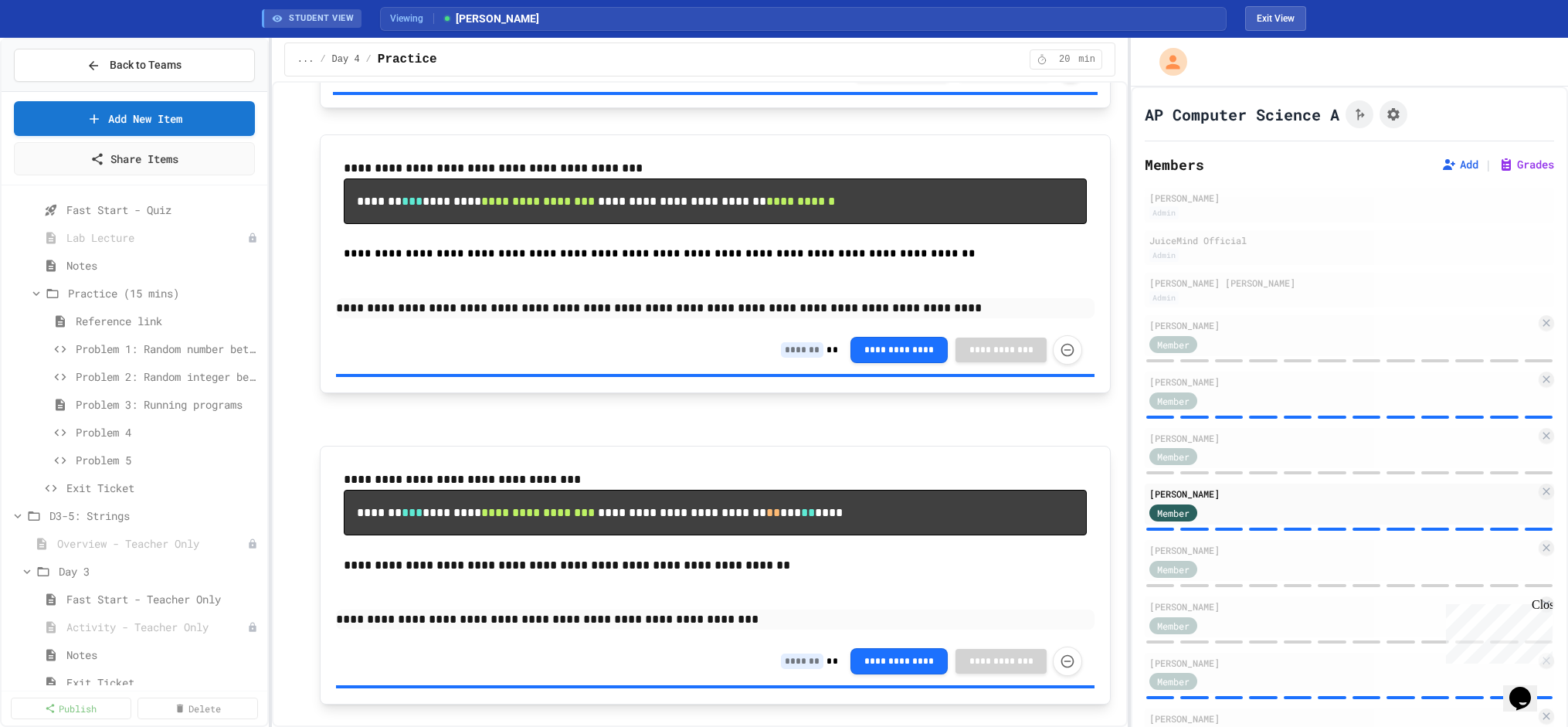
scroll to position [3505, 0]
click at [124, 458] on span "Overview - Teacher Only" at bounding box center [144, 458] width 175 height 16
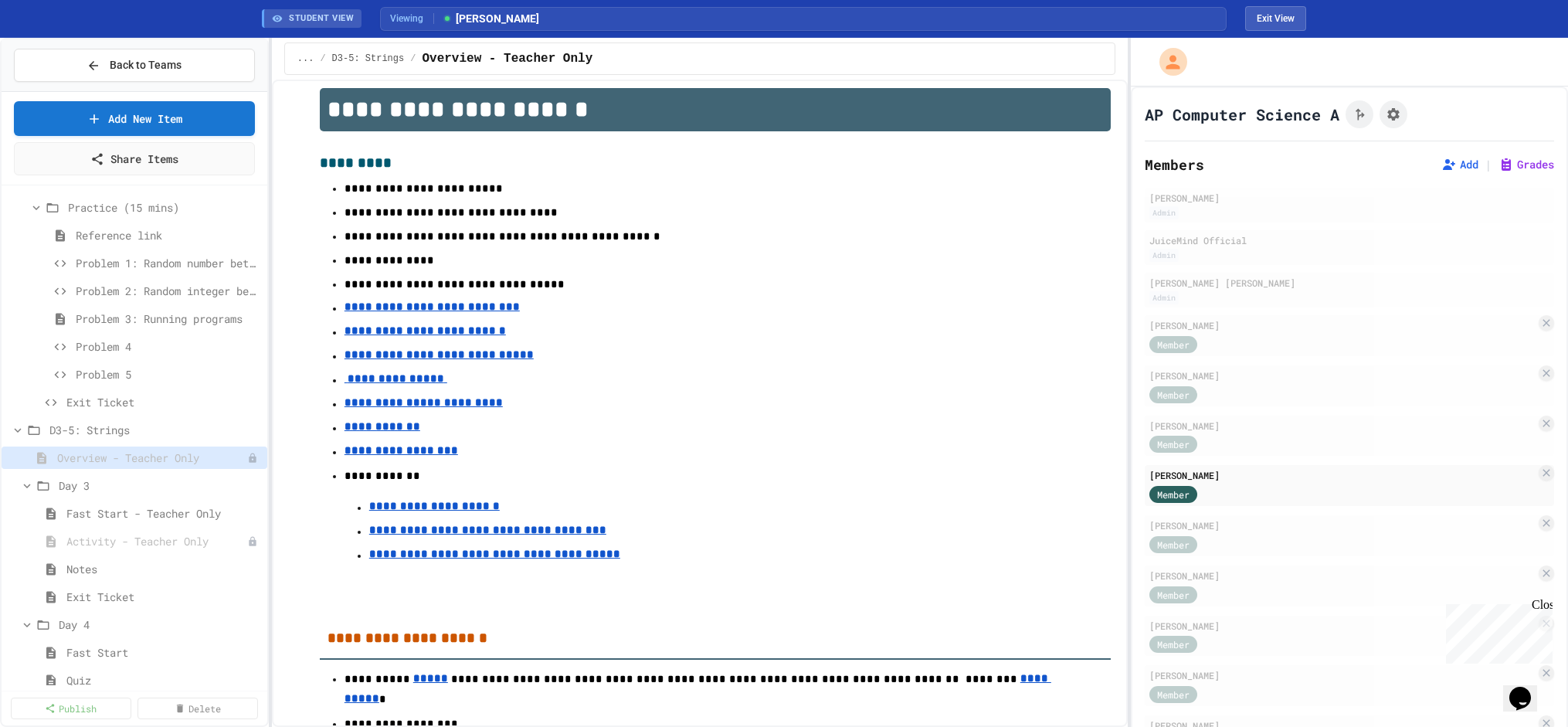
scroll to position [515, 0]
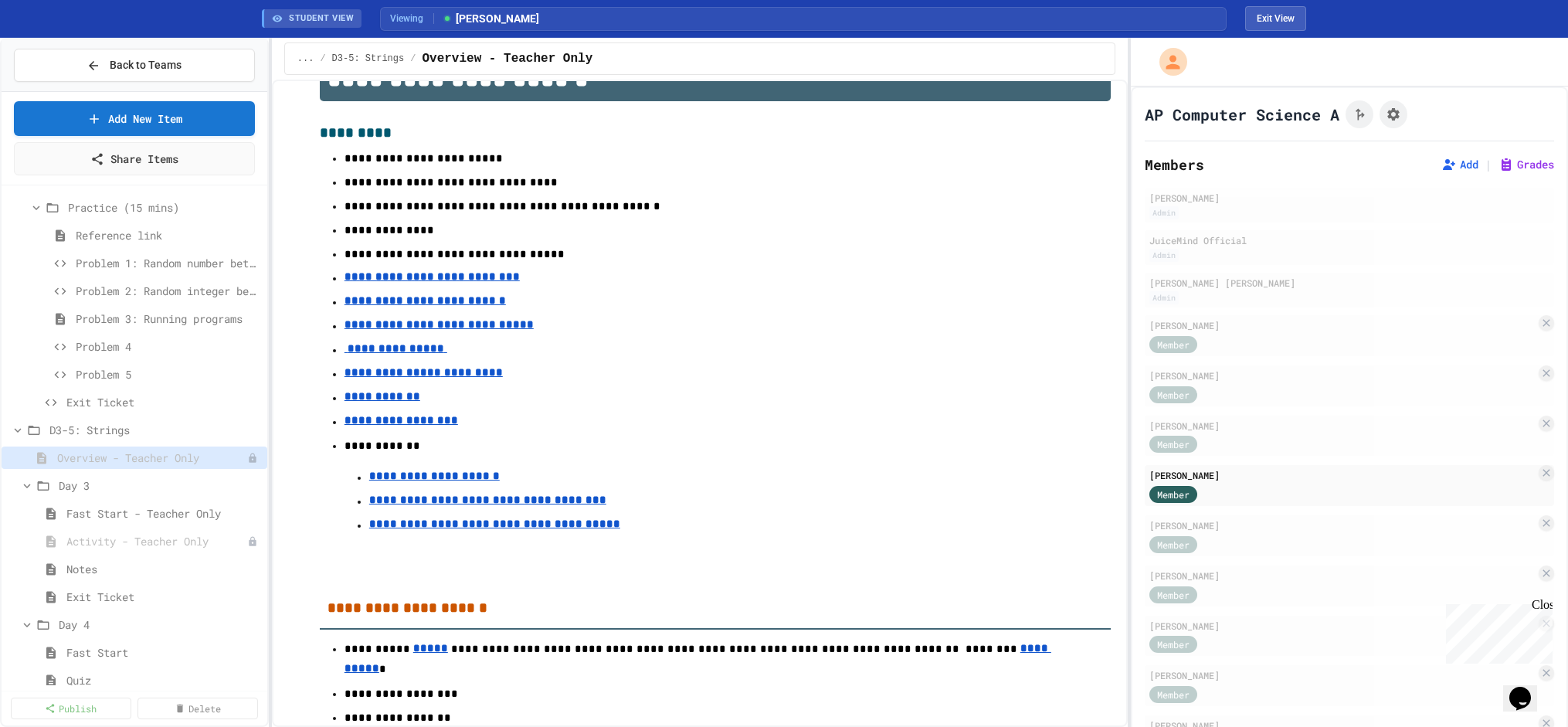
click at [429, 297] on u "**********" at bounding box center [424, 300] width 161 height 11
click at [388, 350] on u "**********" at bounding box center [394, 348] width 100 height 11
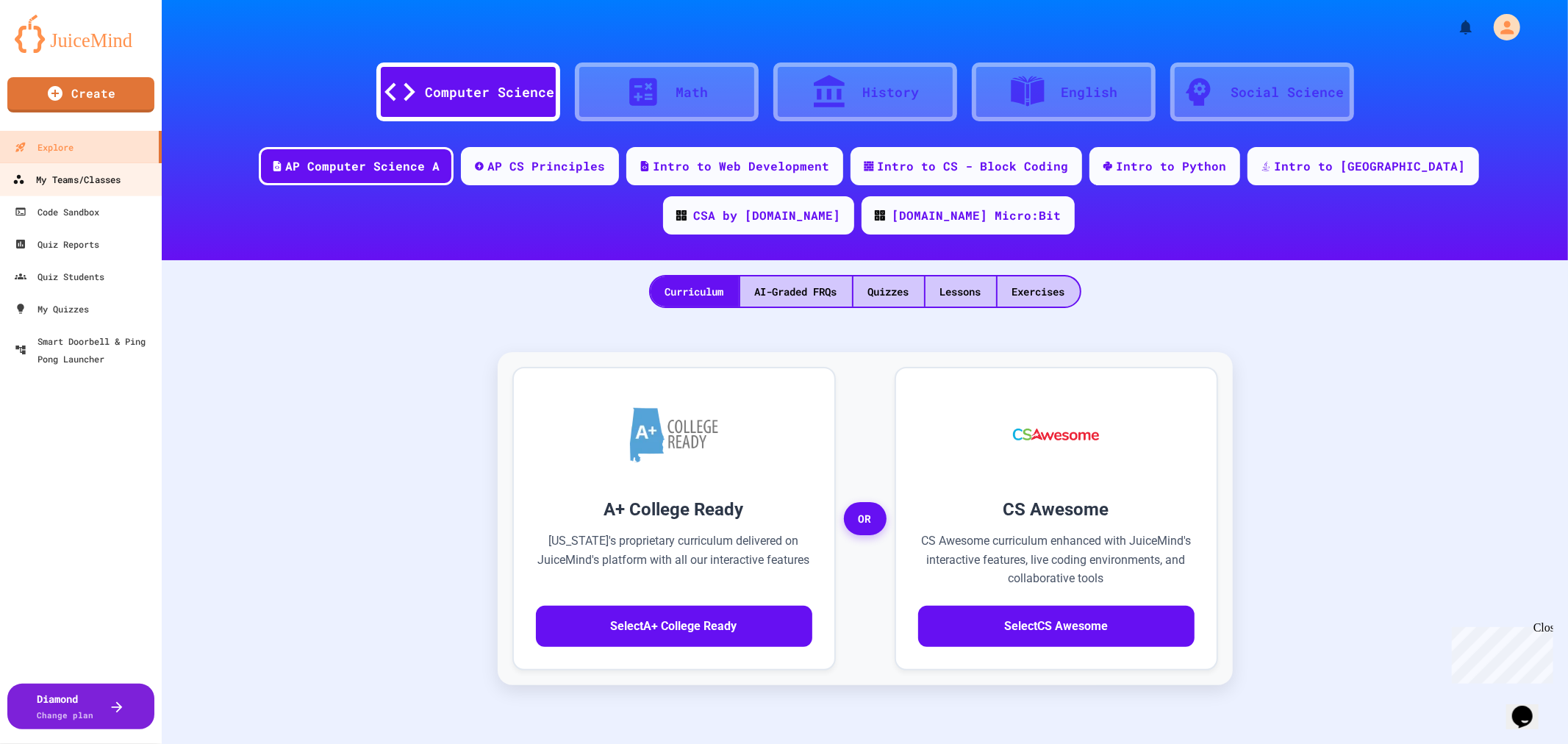
click at [87, 178] on div "My Teams/Classes" at bounding box center [66, 179] width 108 height 19
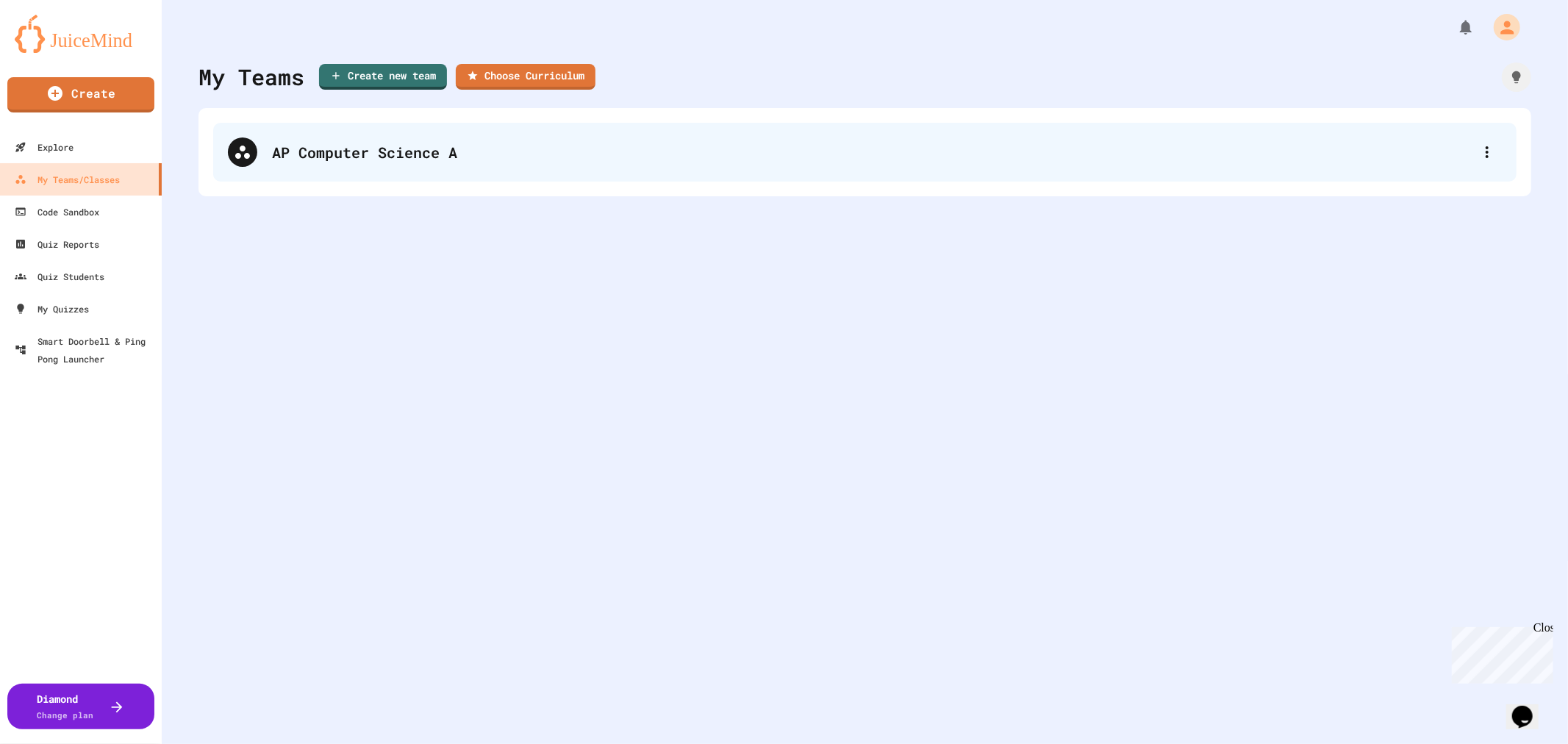
click at [435, 158] on div "AP Computer Science A" at bounding box center [872, 152] width 1201 height 22
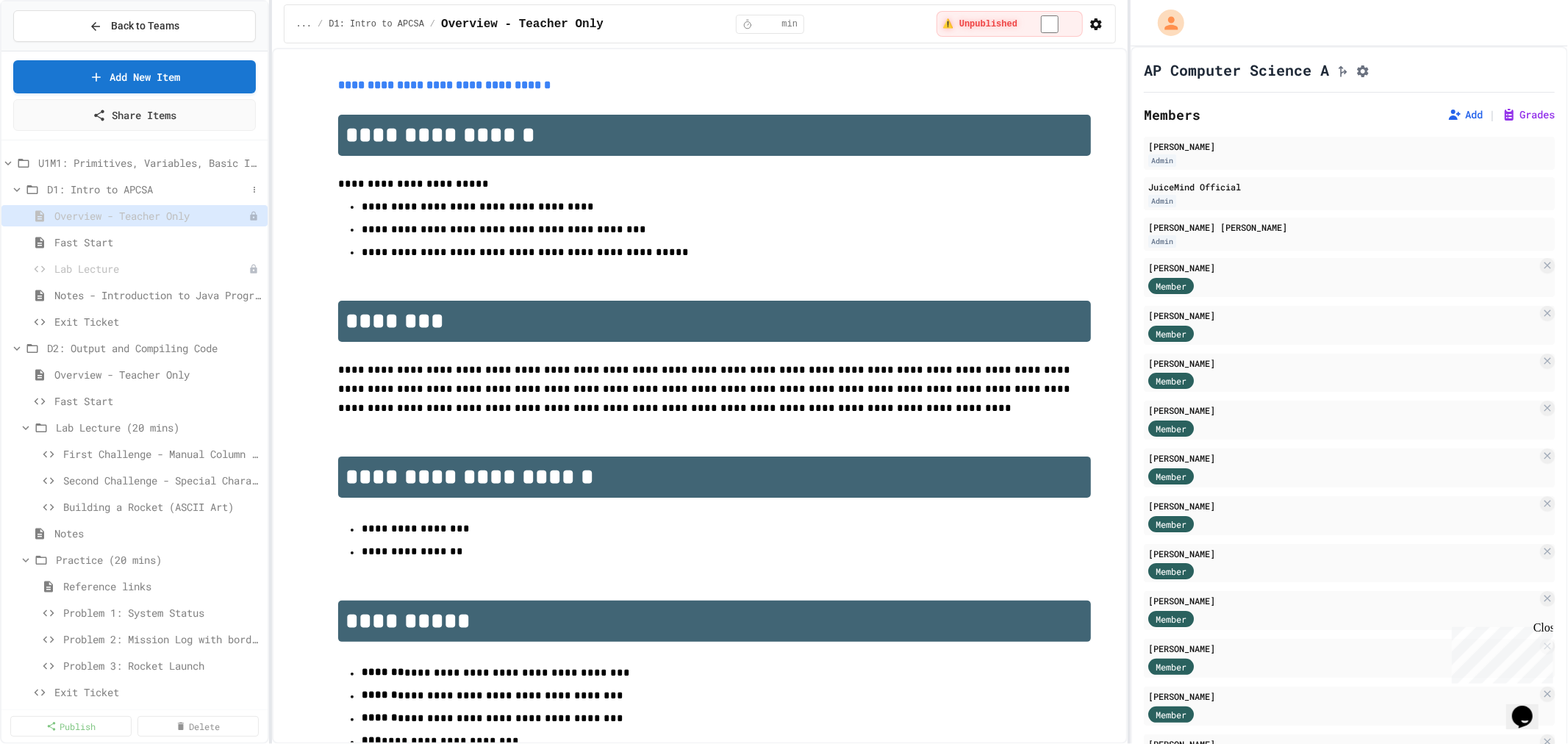
click at [16, 191] on icon at bounding box center [17, 189] width 6 height 4
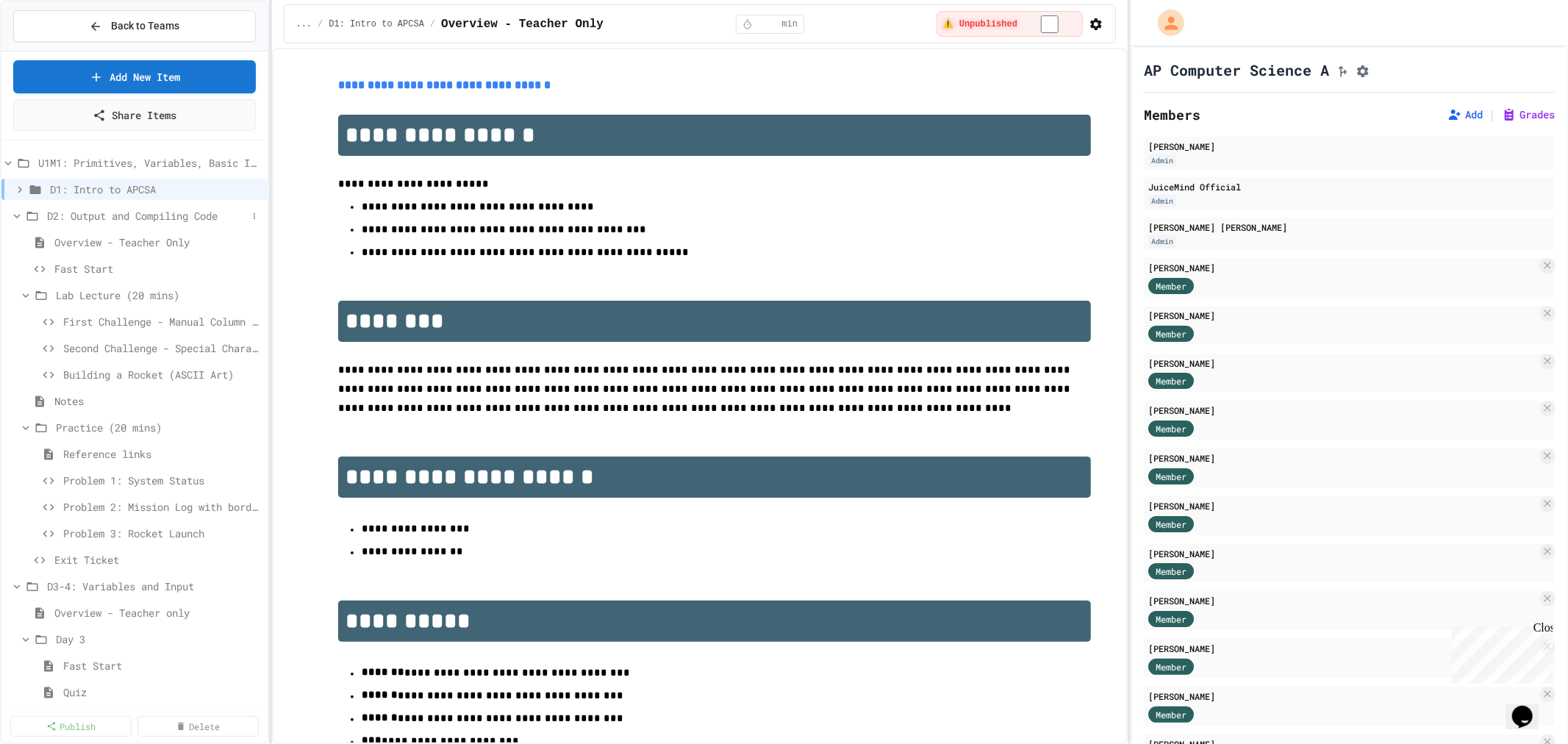
click at [15, 213] on icon at bounding box center [17, 216] width 13 height 13
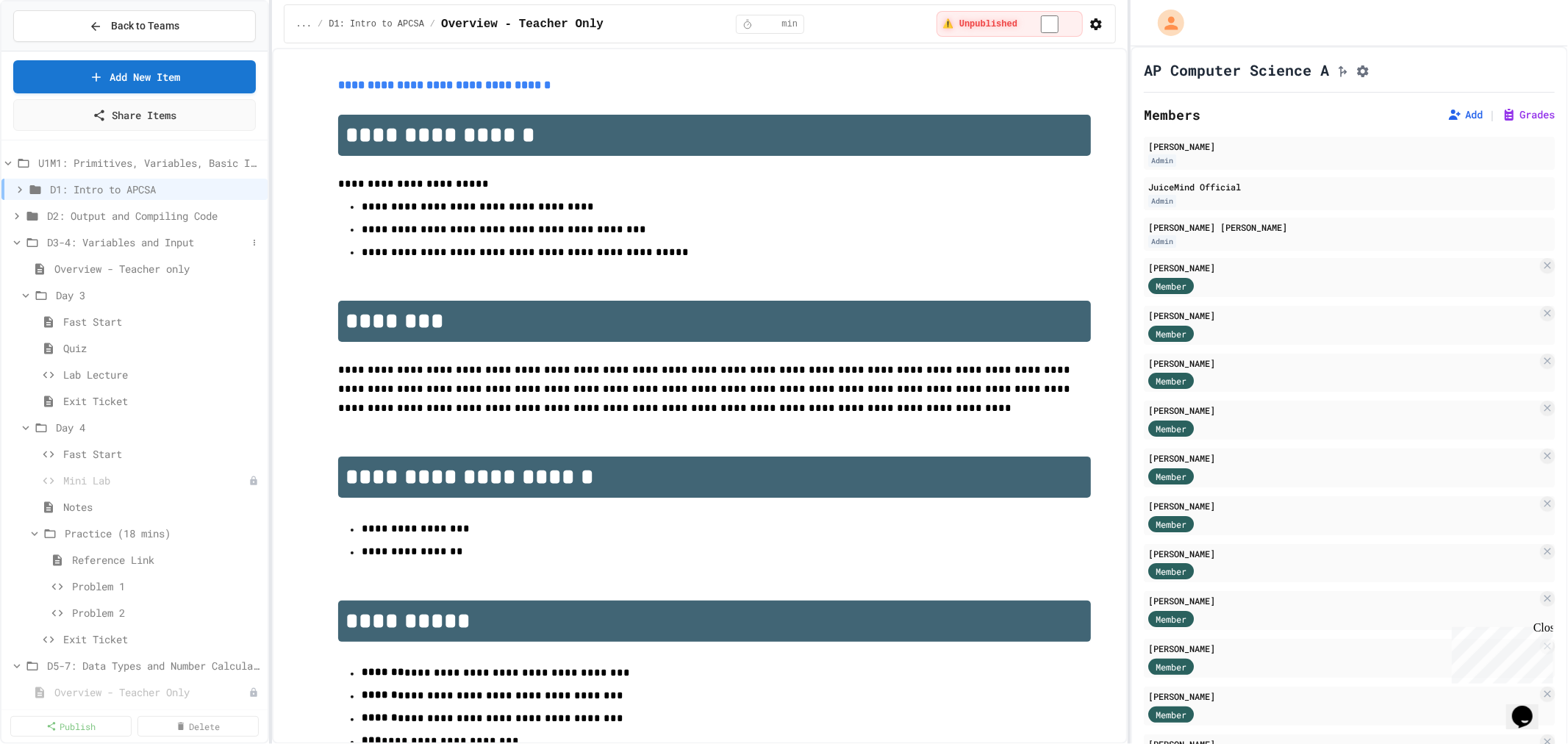
click at [16, 236] on icon at bounding box center [17, 243] width 13 height 13
click at [17, 270] on icon at bounding box center [17, 269] width 13 height 13
click at [13, 297] on icon at bounding box center [17, 295] width 13 height 13
click at [28, 290] on icon at bounding box center [26, 293] width 13 height 13
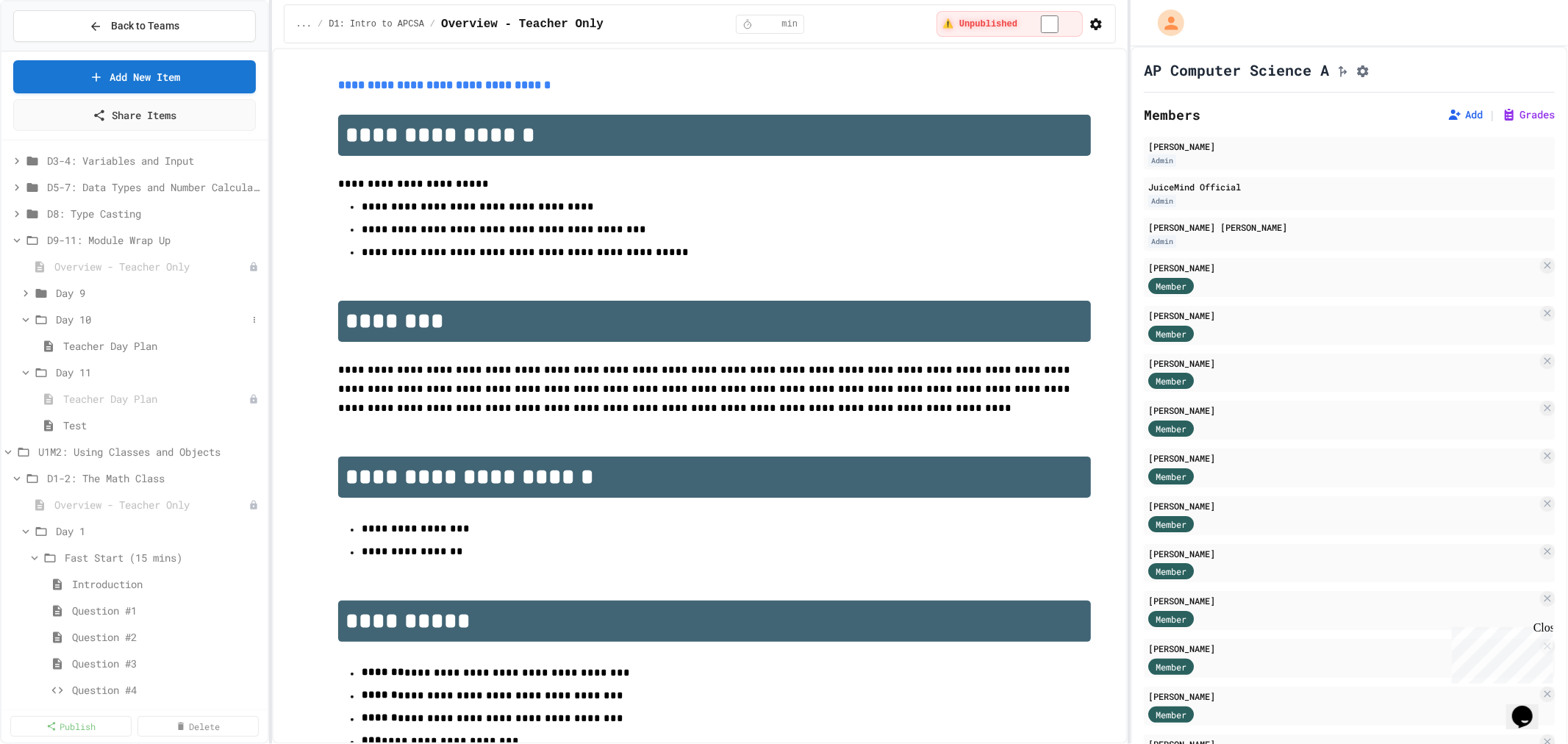
click at [23, 313] on icon at bounding box center [26, 320] width 13 height 13
click at [127, 371] on span "Fast Start (15 mins)" at bounding box center [156, 368] width 183 height 15
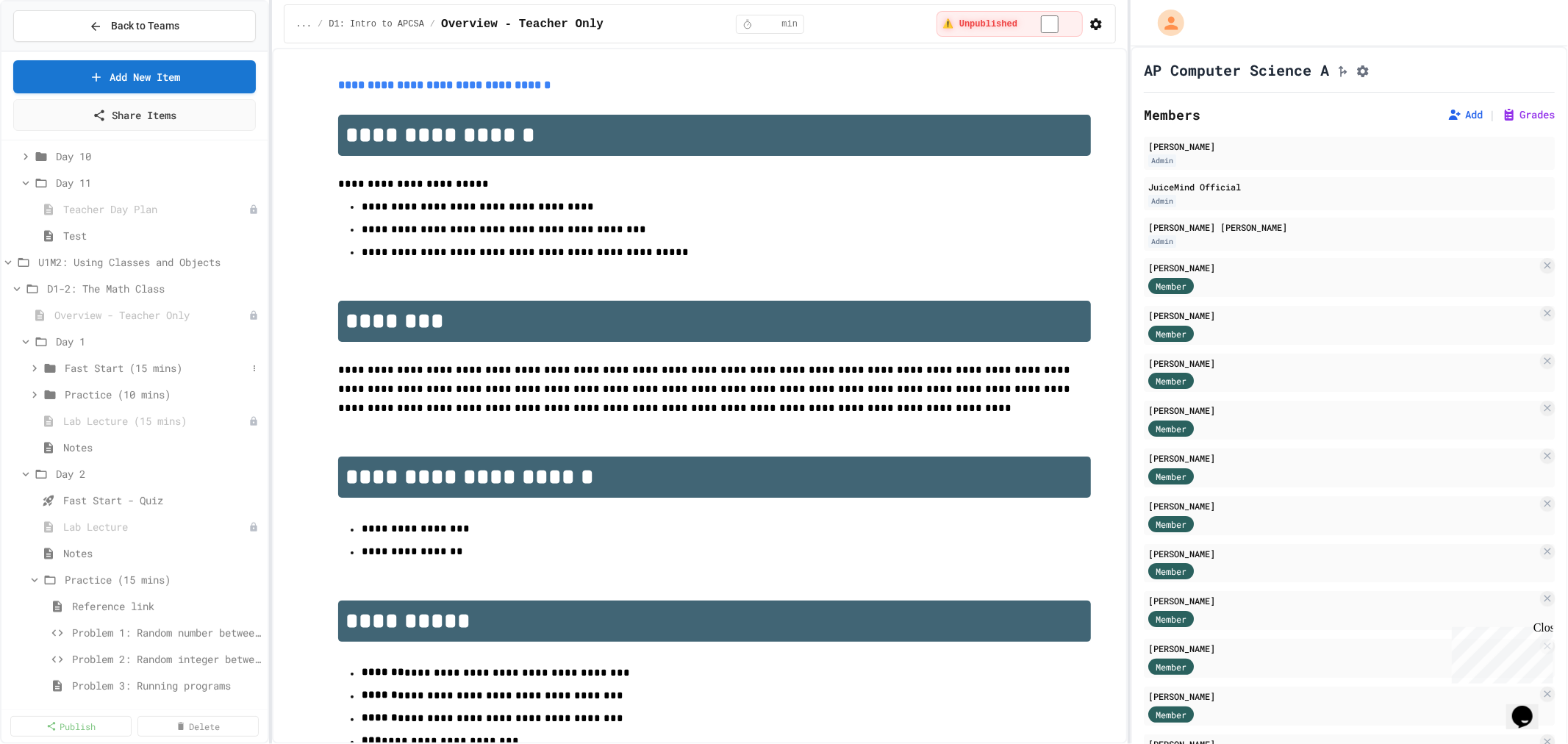
click at [30, 365] on icon at bounding box center [34, 368] width 13 height 13
click at [90, 394] on span "Introduction" at bounding box center [160, 394] width 175 height 15
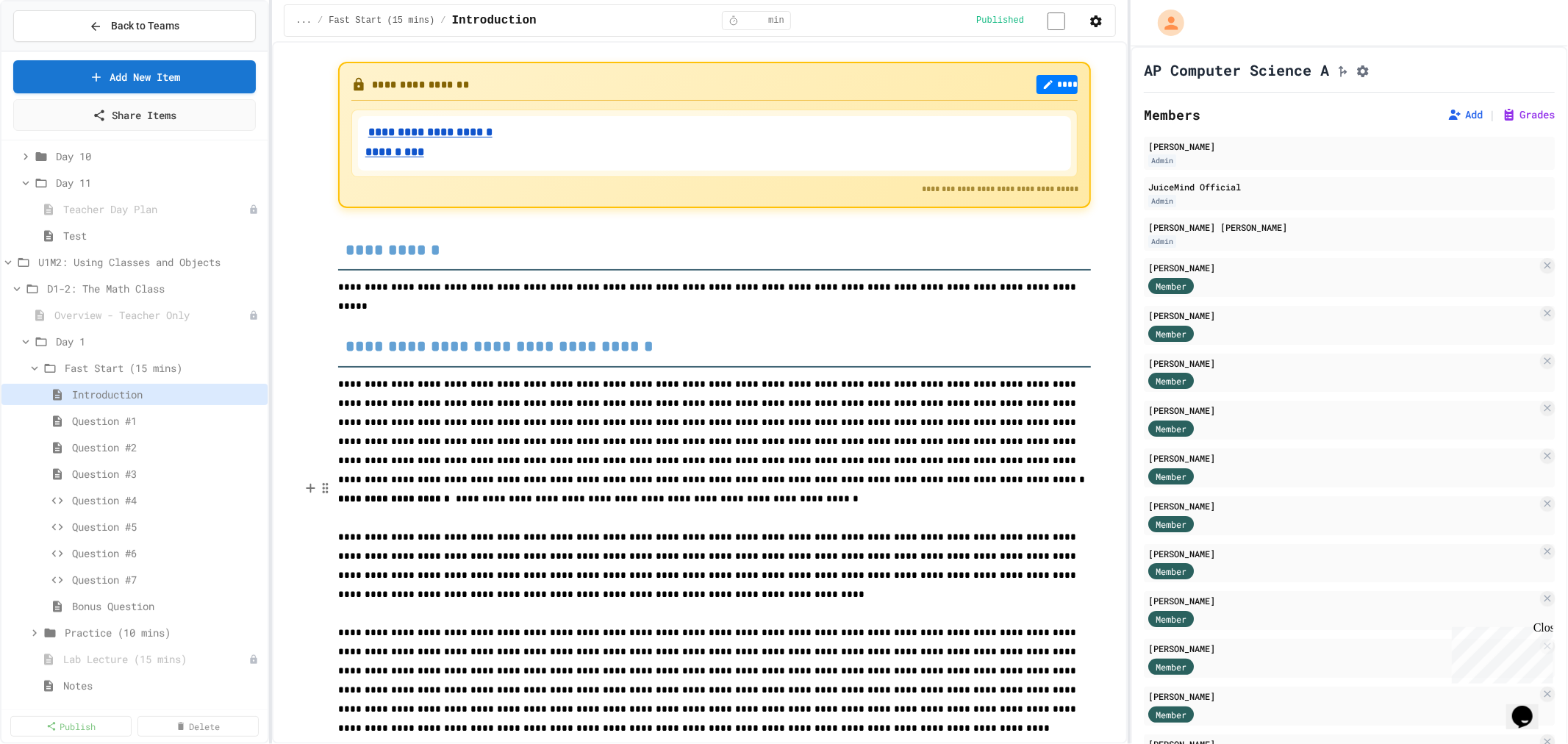
scroll to position [31, 0]
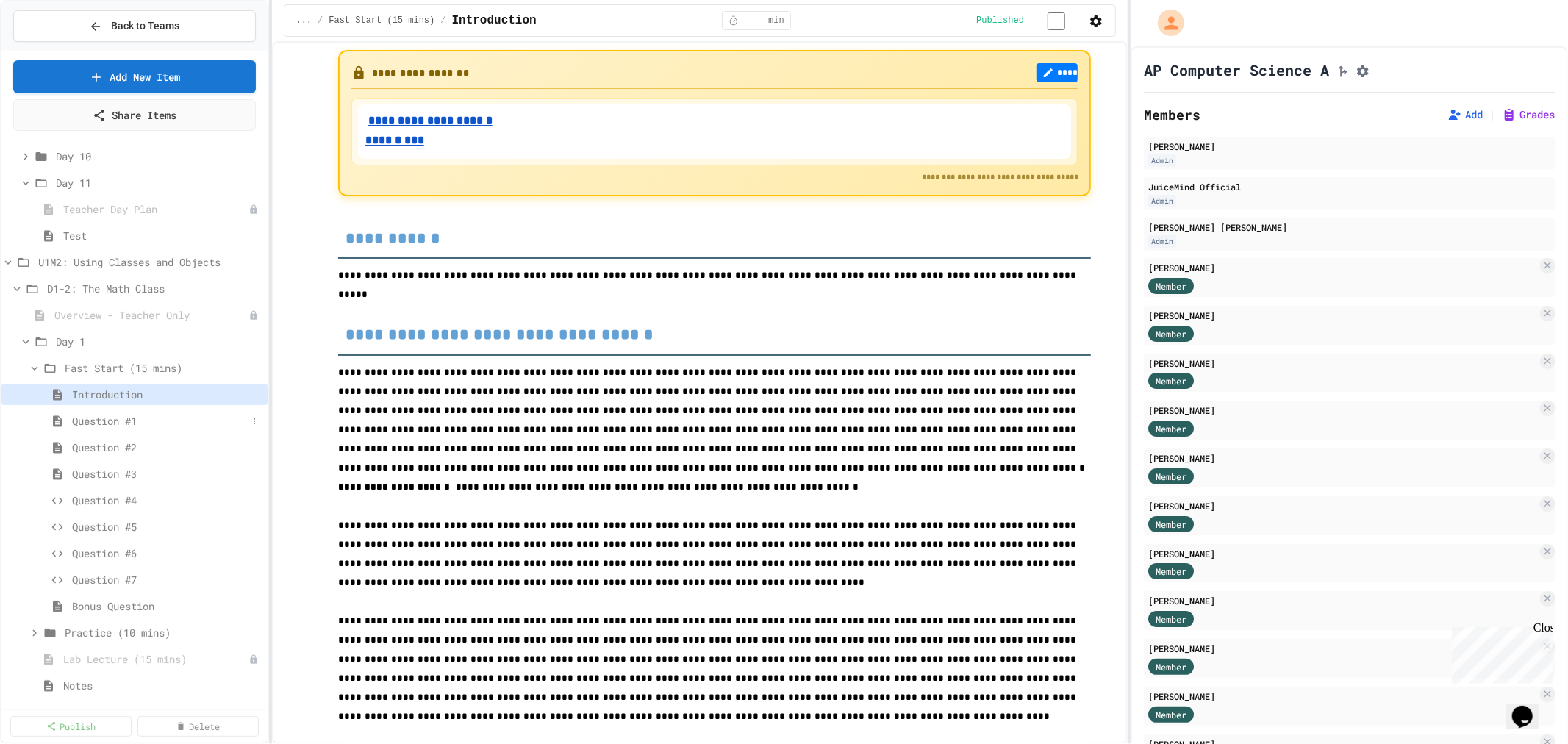
click at [105, 421] on span "Question #1" at bounding box center [160, 420] width 175 height 15
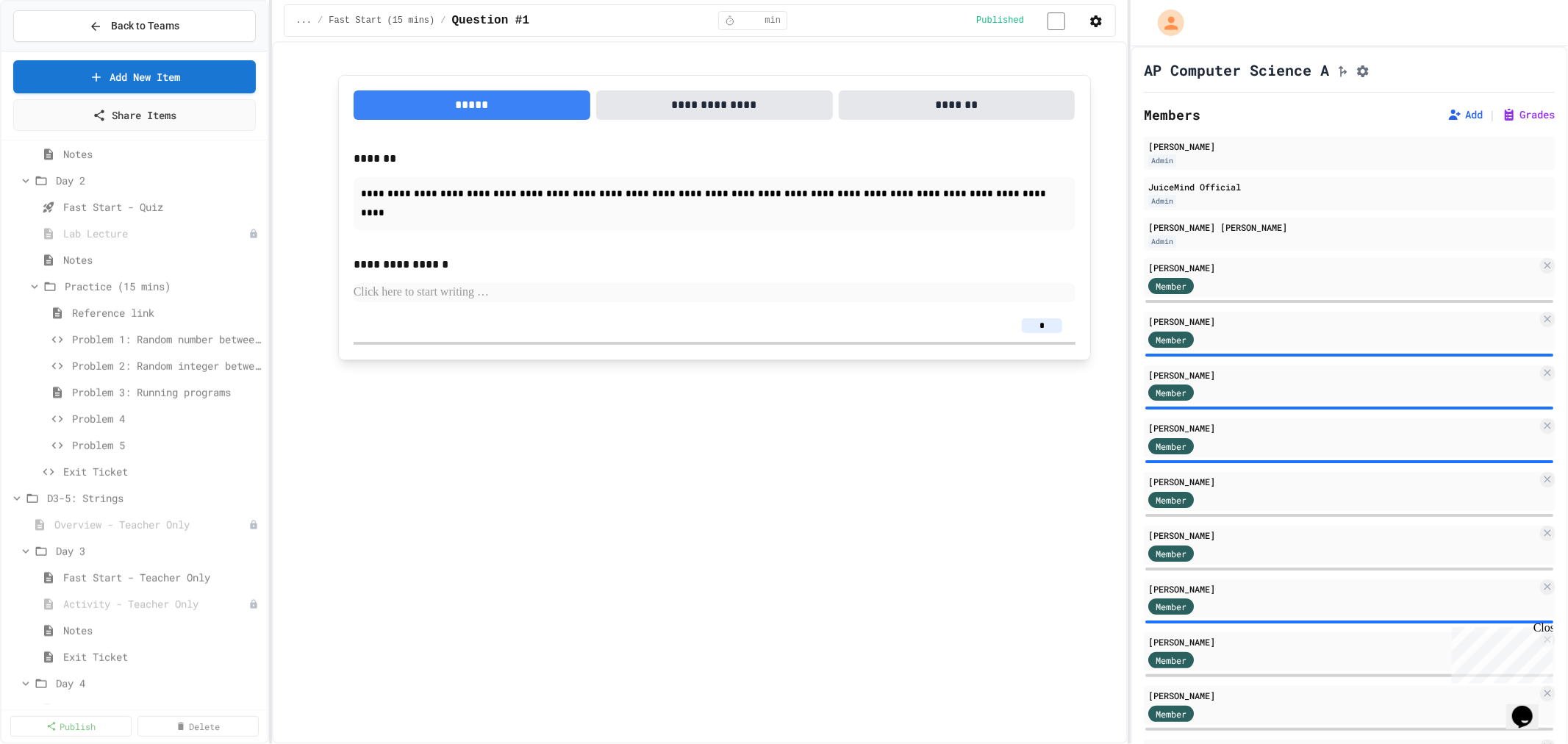
scroll to position [817, 0]
click at [138, 488] on span "Overview - Teacher Only" at bounding box center [144, 484] width 179 height 15
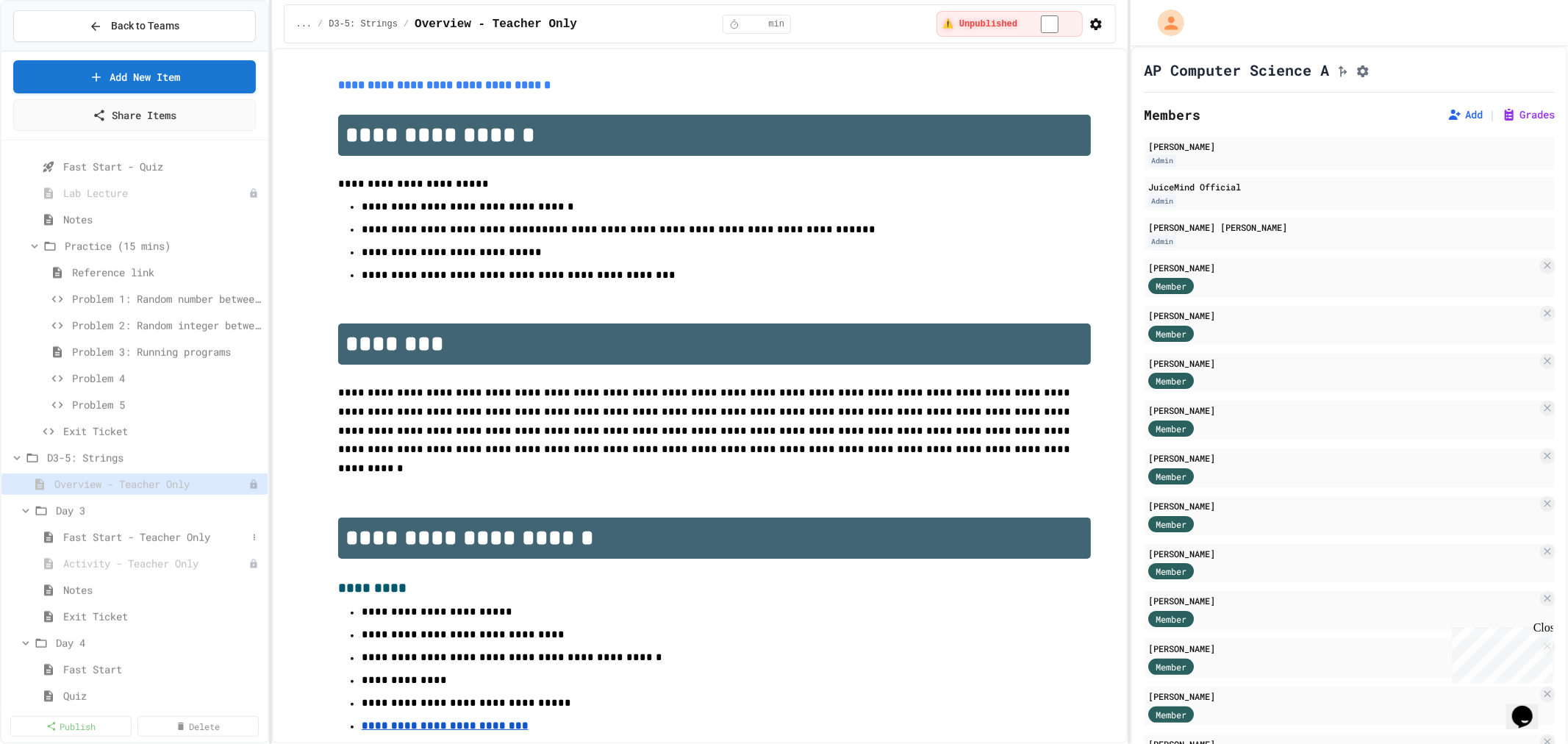
click at [114, 539] on span "Fast Start - Teacher Only" at bounding box center [155, 537] width 184 height 15
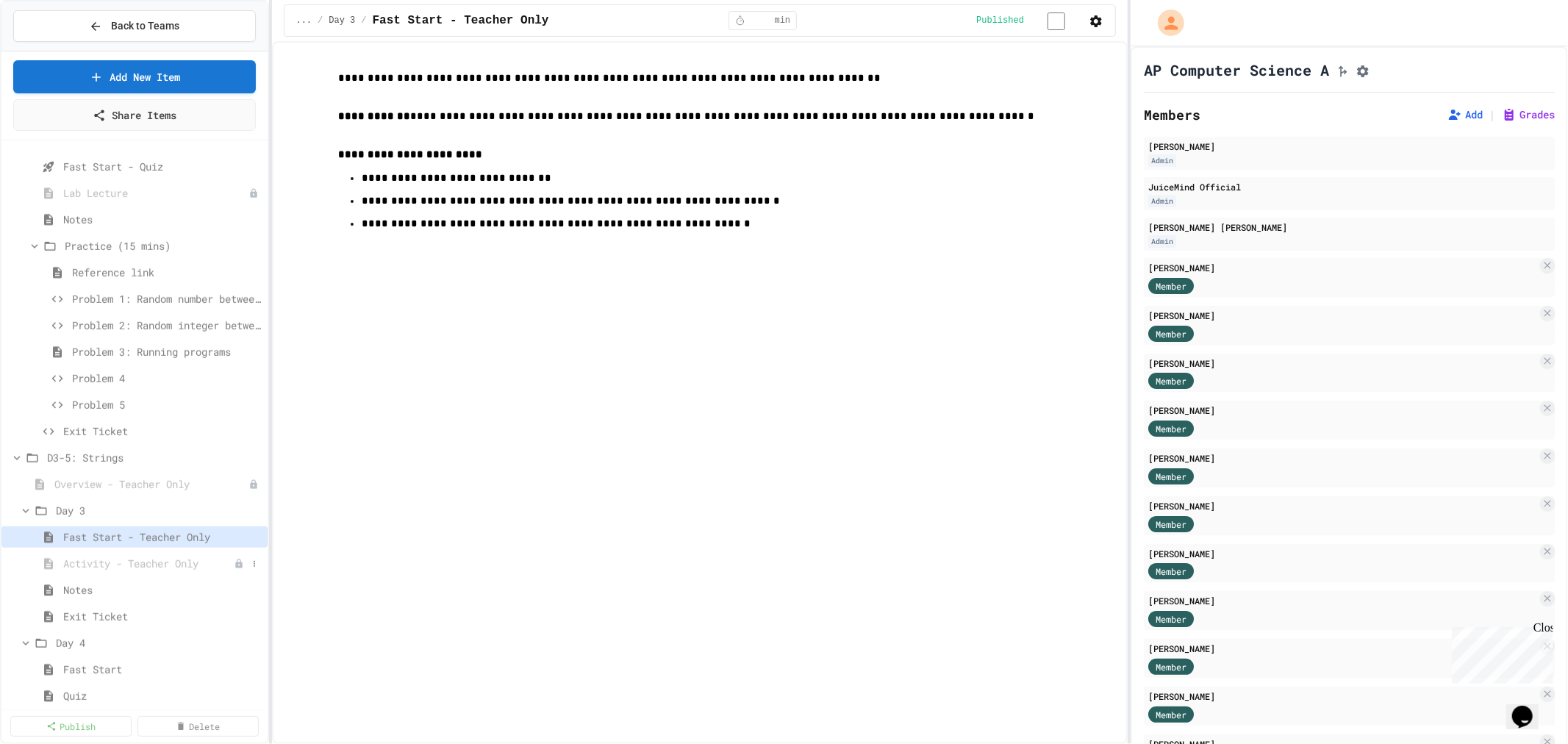
click at [123, 563] on span "Activity - Teacher Only" at bounding box center [148, 563] width 170 height 15
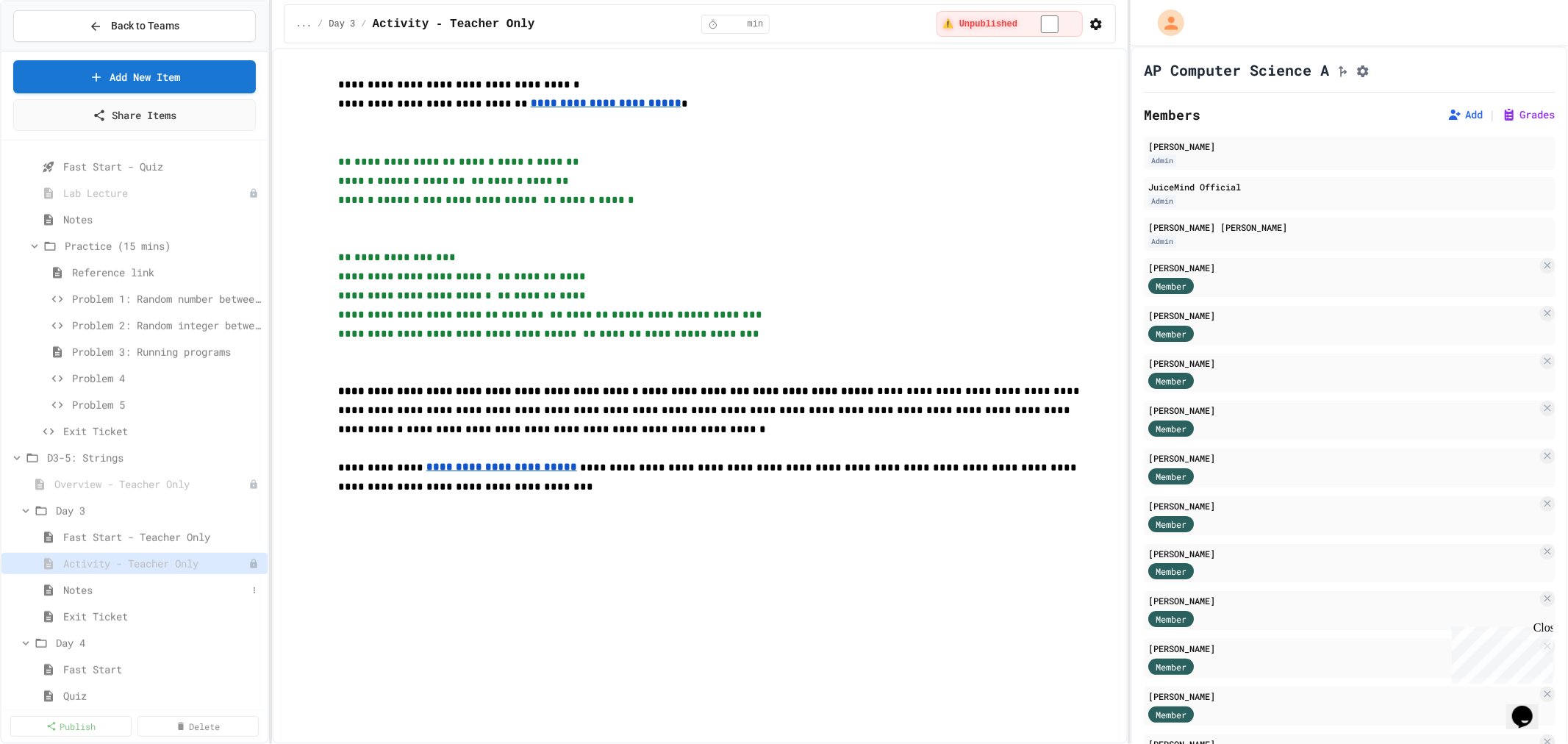
click at [68, 596] on span "Notes" at bounding box center [155, 590] width 184 height 15
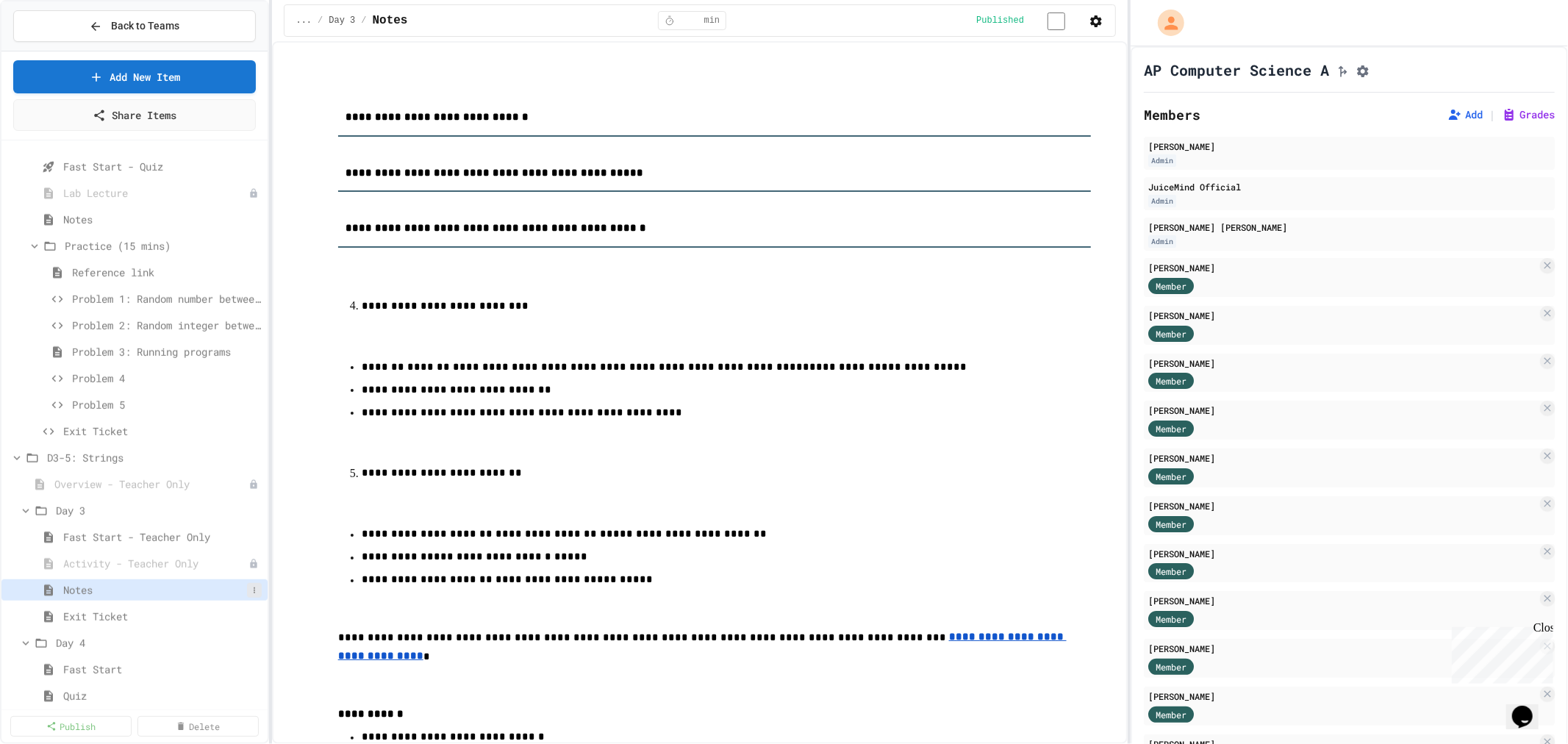
scroll to position [571, 0]
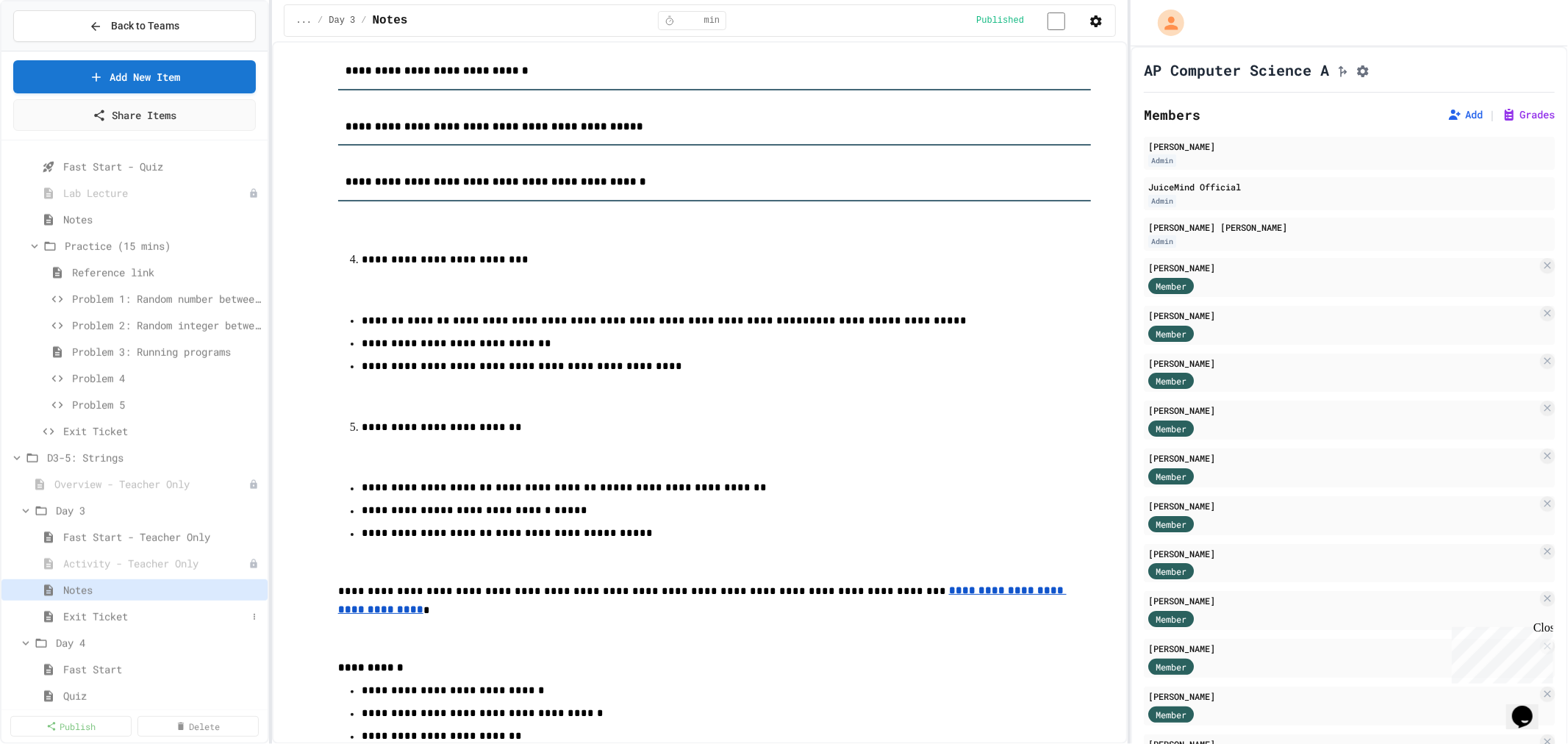
click at [106, 620] on span "Exit Ticket" at bounding box center [155, 616] width 184 height 15
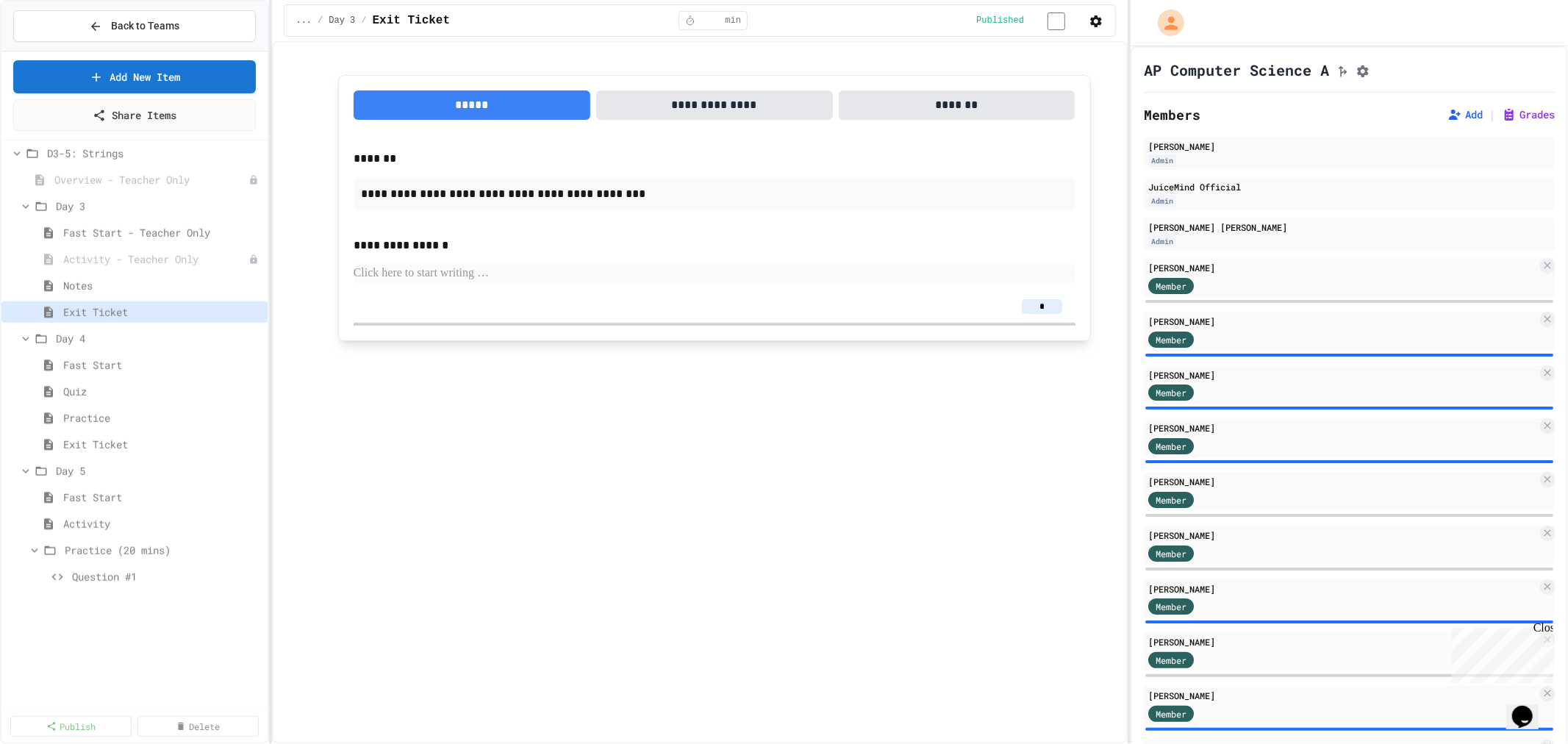
scroll to position [1225, 0]
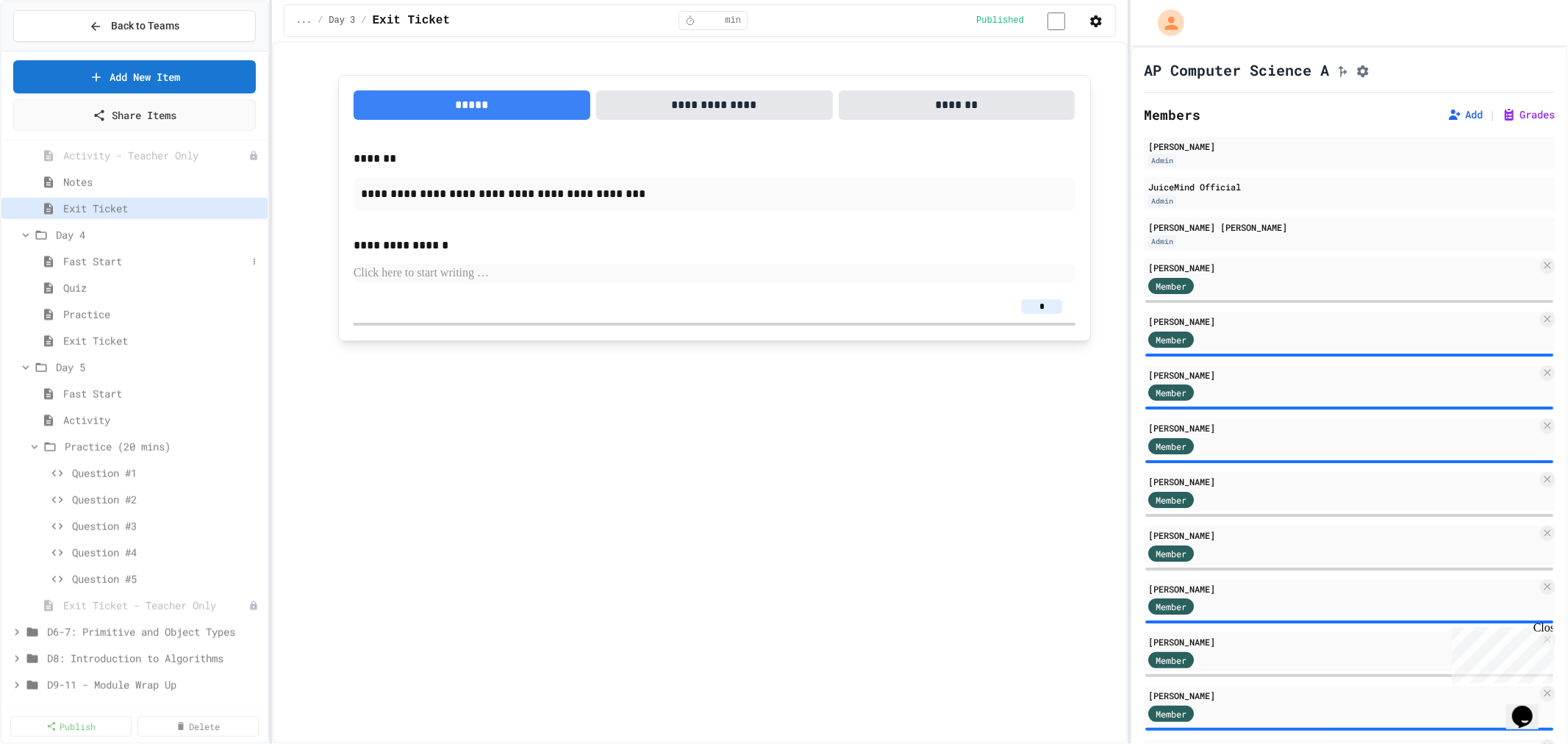
click at [105, 262] on span "Fast Start" at bounding box center [155, 261] width 184 height 15
